Goal: Information Seeking & Learning: Compare options

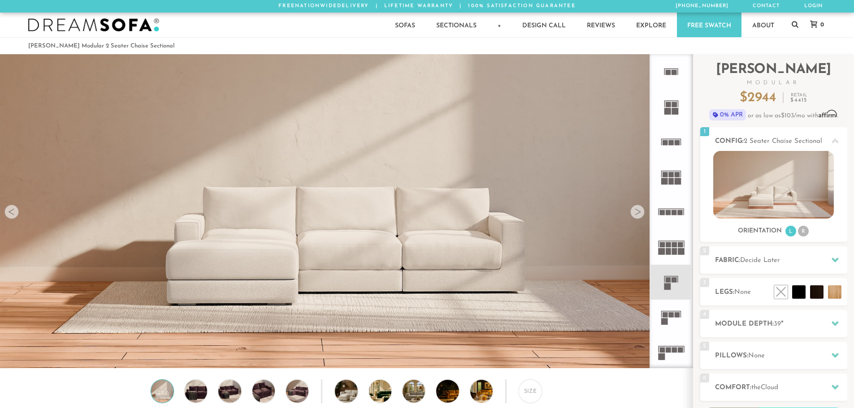
scroll to position [10497, 847]
click at [668, 282] on rect at bounding box center [668, 279] width 5 height 5
click at [672, 282] on icon at bounding box center [671, 282] width 35 height 35
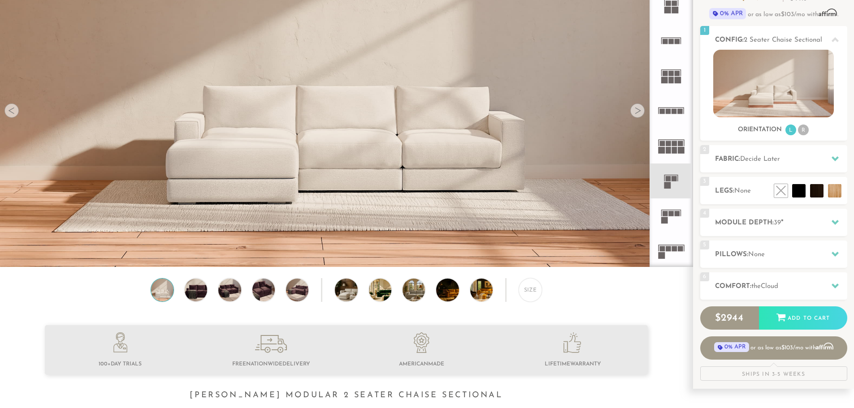
scroll to position [0, 0]
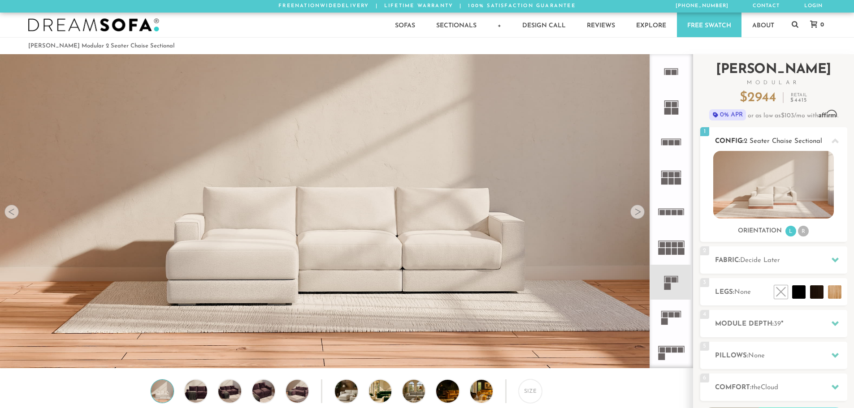
click at [766, 201] on img at bounding box center [773, 185] width 121 height 68
click at [804, 285] on li at bounding box center [797, 272] width 54 height 54
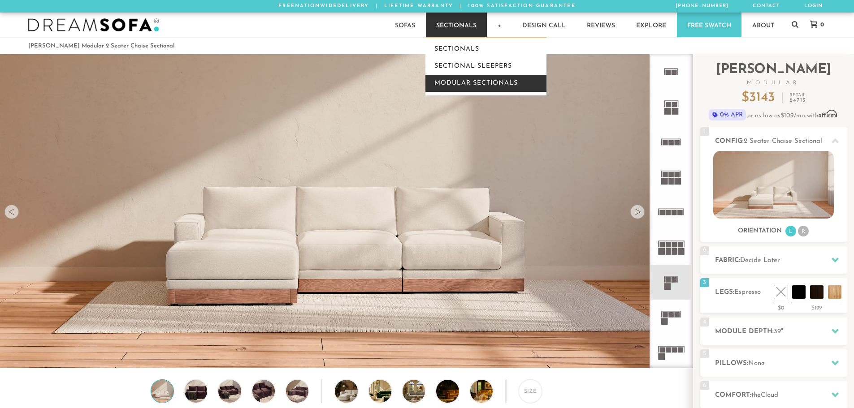
click at [475, 83] on link "Modular Sectionals" at bounding box center [485, 83] width 121 height 17
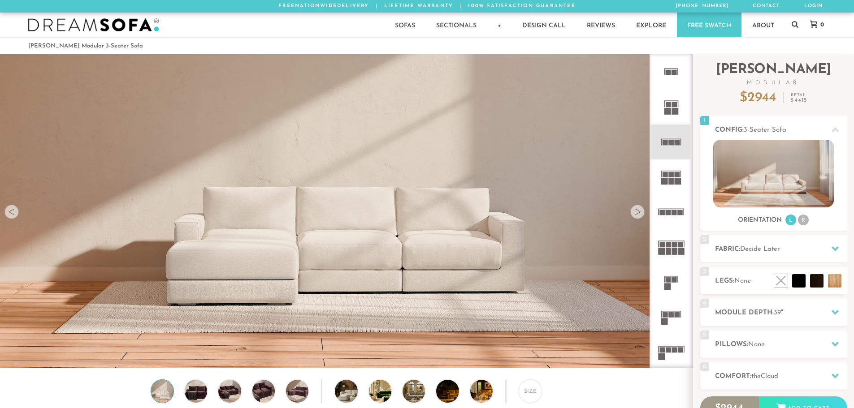
scroll to position [10497, 847]
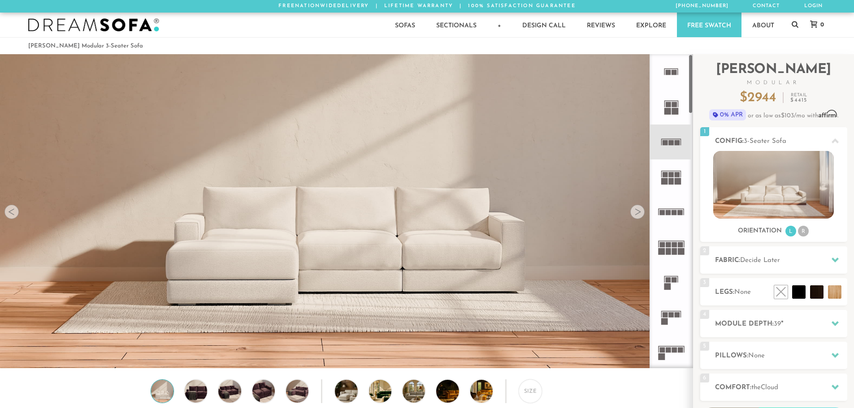
click at [671, 73] on icon at bounding box center [671, 71] width 35 height 35
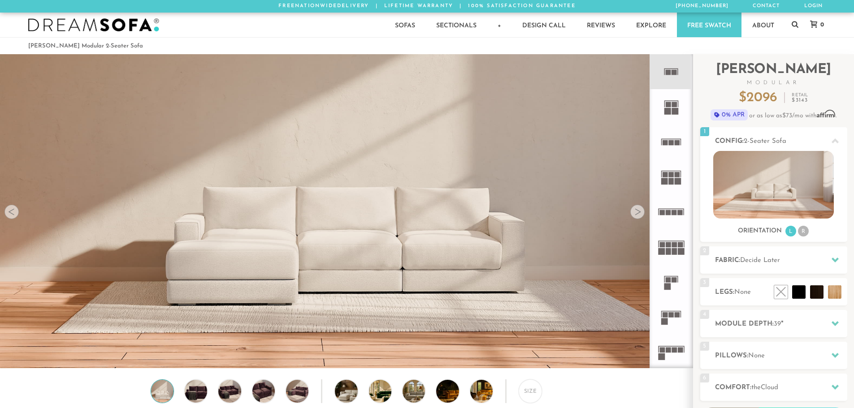
click at [672, 109] on rect at bounding box center [675, 111] width 7 height 7
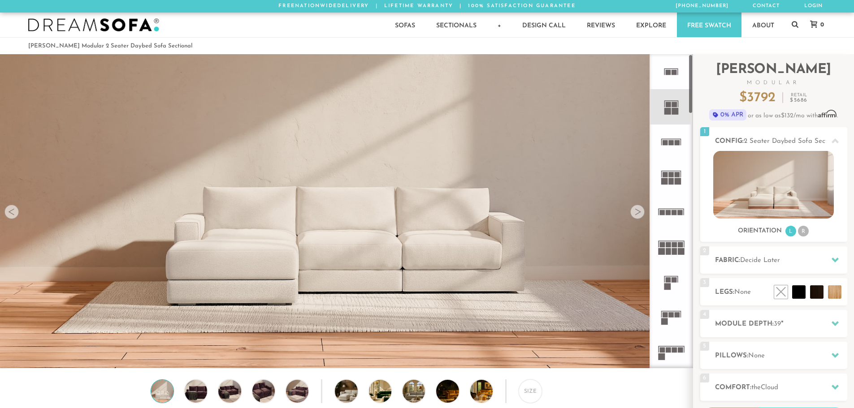
click at [673, 147] on icon at bounding box center [671, 142] width 35 height 35
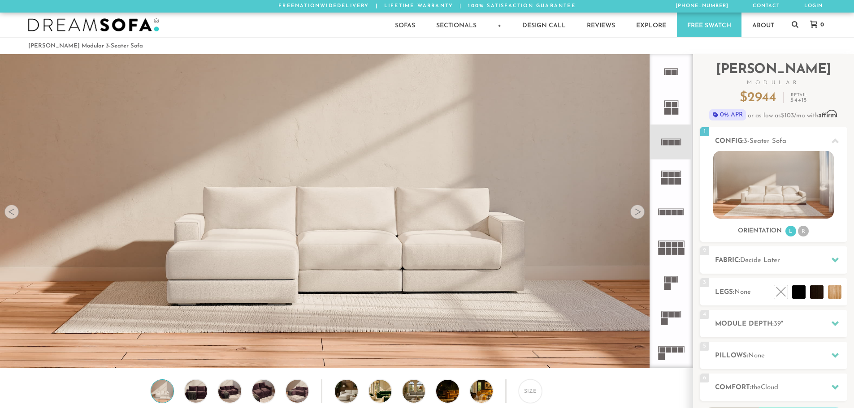
click at [670, 184] on rect at bounding box center [671, 181] width 5 height 7
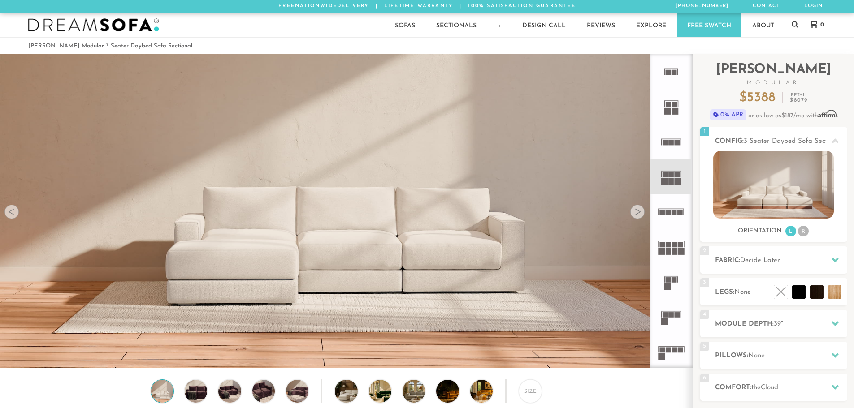
click at [667, 214] on rect at bounding box center [668, 212] width 5 height 5
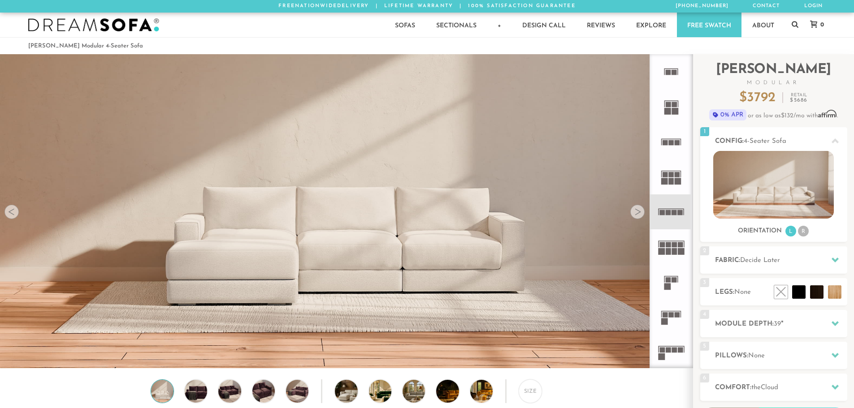
click at [673, 252] on rect at bounding box center [674, 251] width 5 height 7
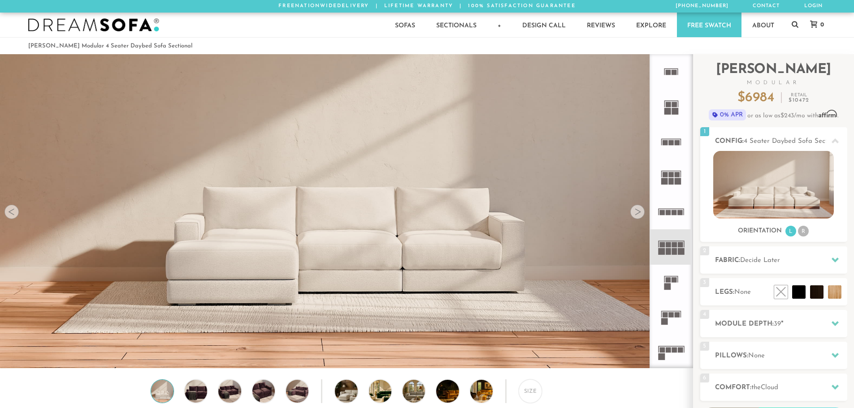
click at [666, 284] on rect at bounding box center [667, 286] width 7 height 7
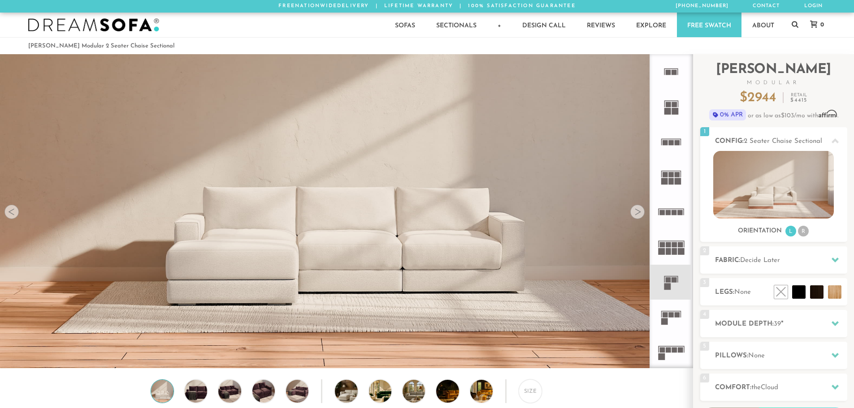
click at [663, 318] on icon at bounding box center [671, 317] width 35 height 35
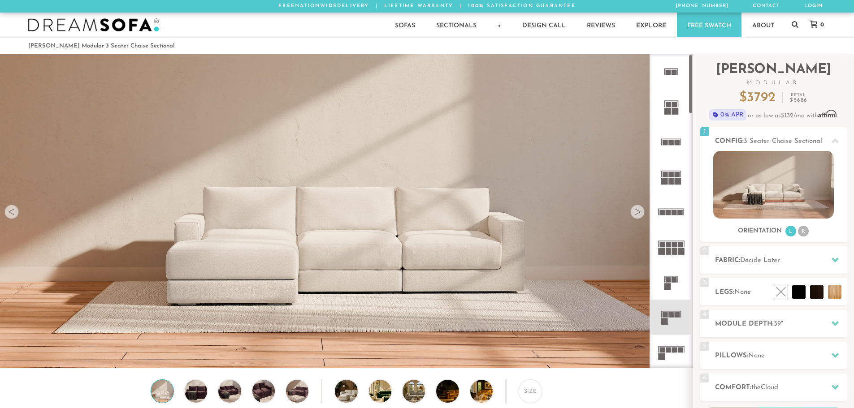
drag, startPoint x: 664, startPoint y: 282, endPoint x: 673, endPoint y: 277, distance: 10.2
click at [665, 282] on icon at bounding box center [671, 282] width 35 height 35
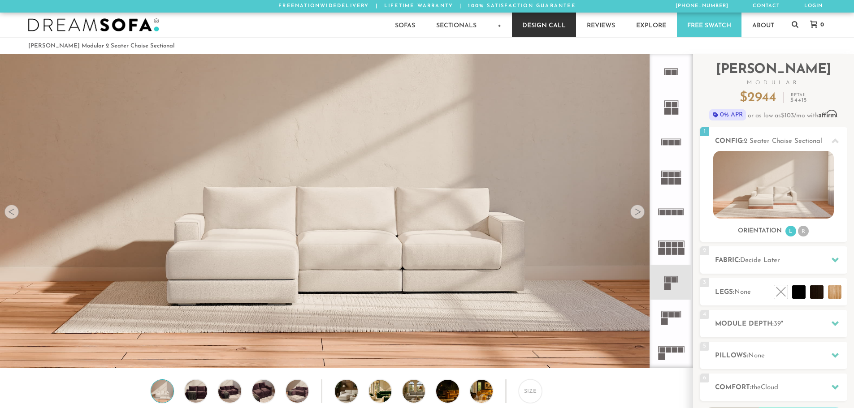
click at [545, 32] on link "Design Call" at bounding box center [544, 25] width 64 height 25
